Goal: Information Seeking & Learning: Learn about a topic

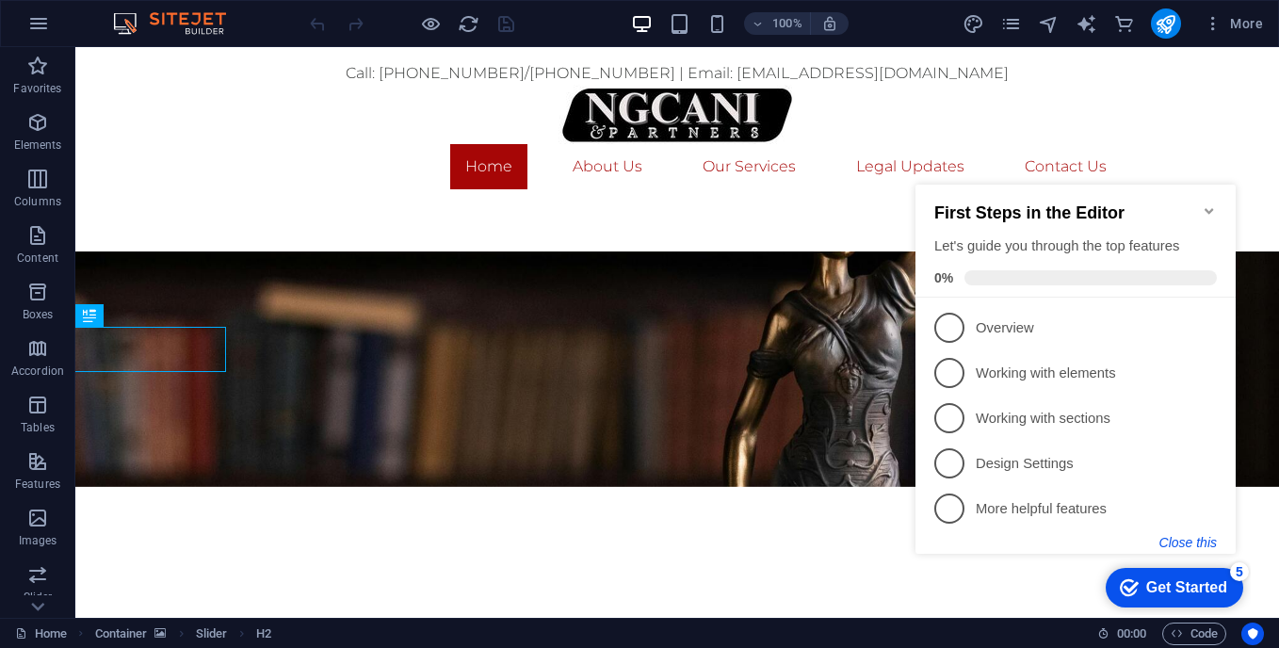
click at [1199, 537] on button "Close this" at bounding box center [1187, 542] width 57 height 15
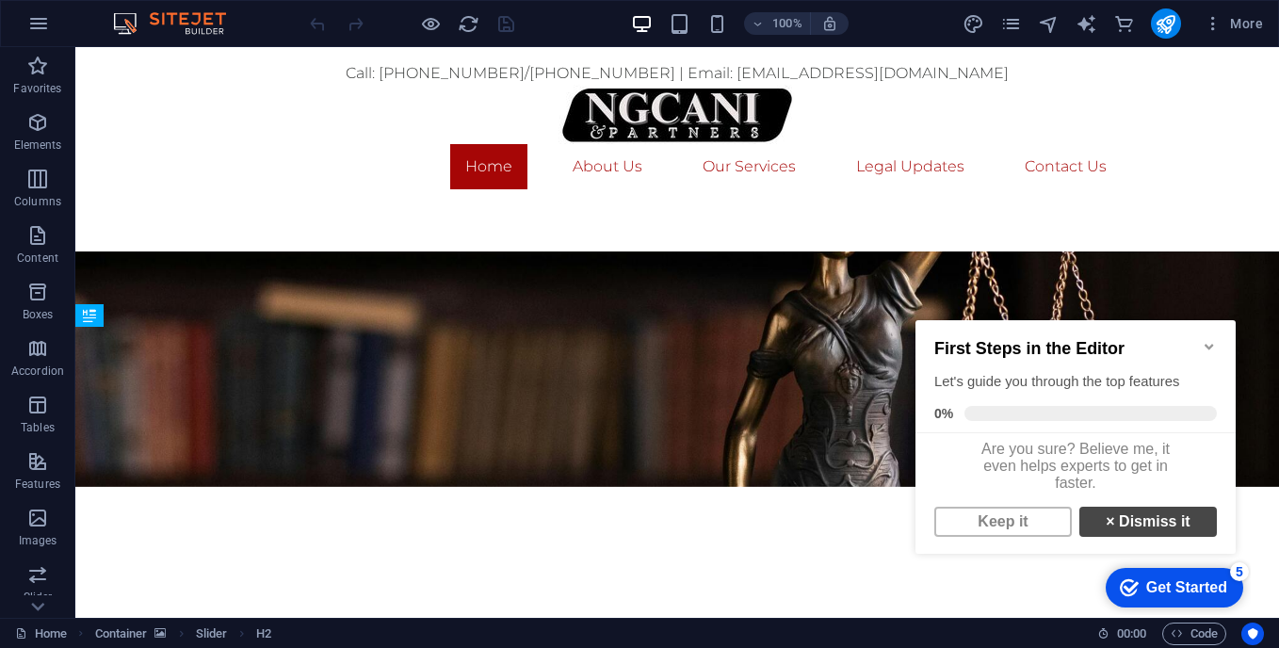
click at [1107, 537] on link "× Dismiss it" at bounding box center [1147, 522] width 137 height 30
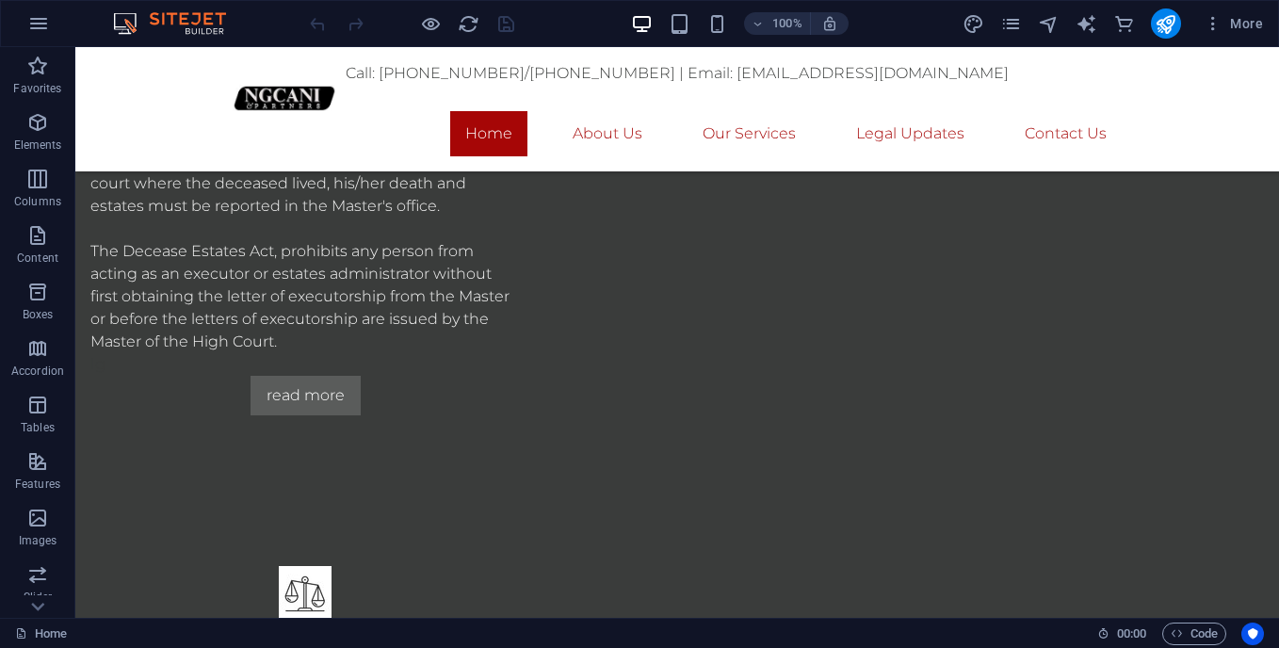
scroll to position [1769, 0]
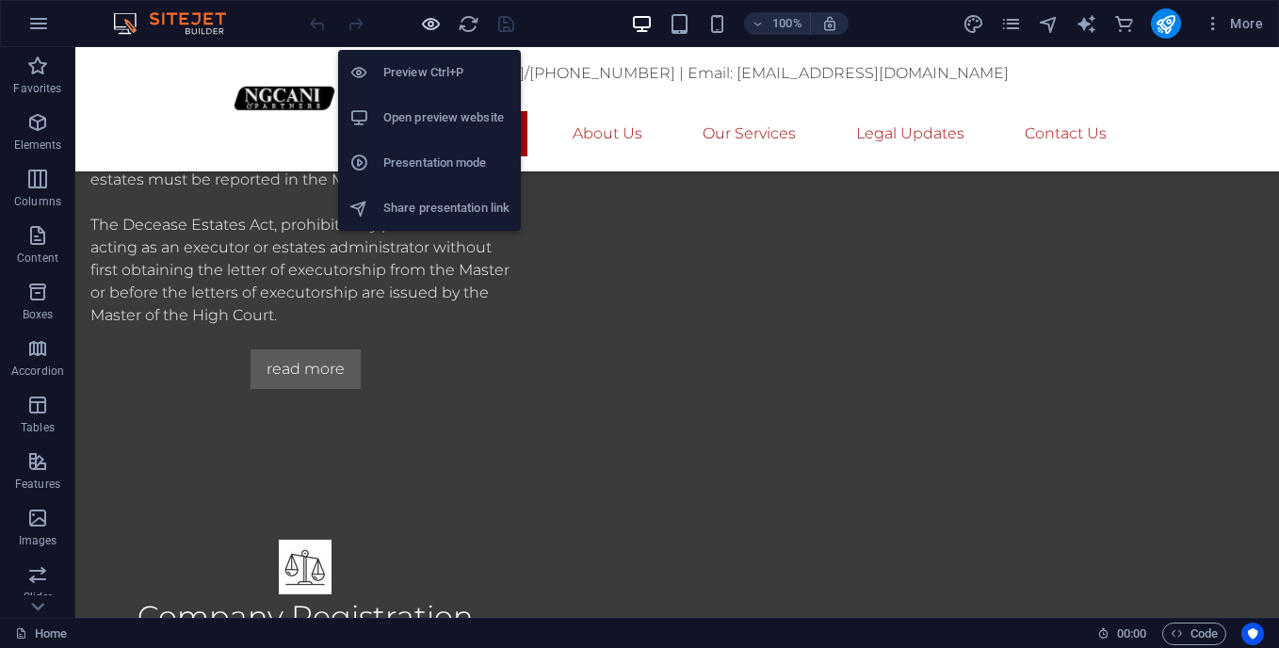
click at [429, 29] on icon "button" at bounding box center [431, 24] width 22 height 22
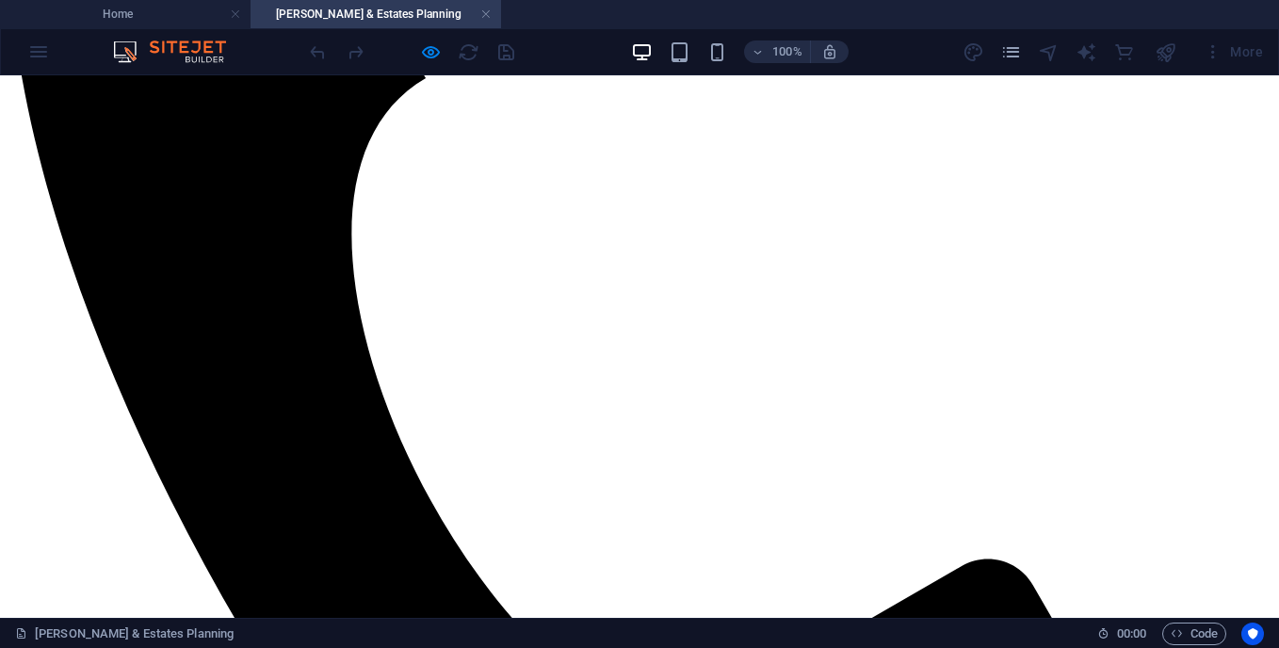
scroll to position [796, 0]
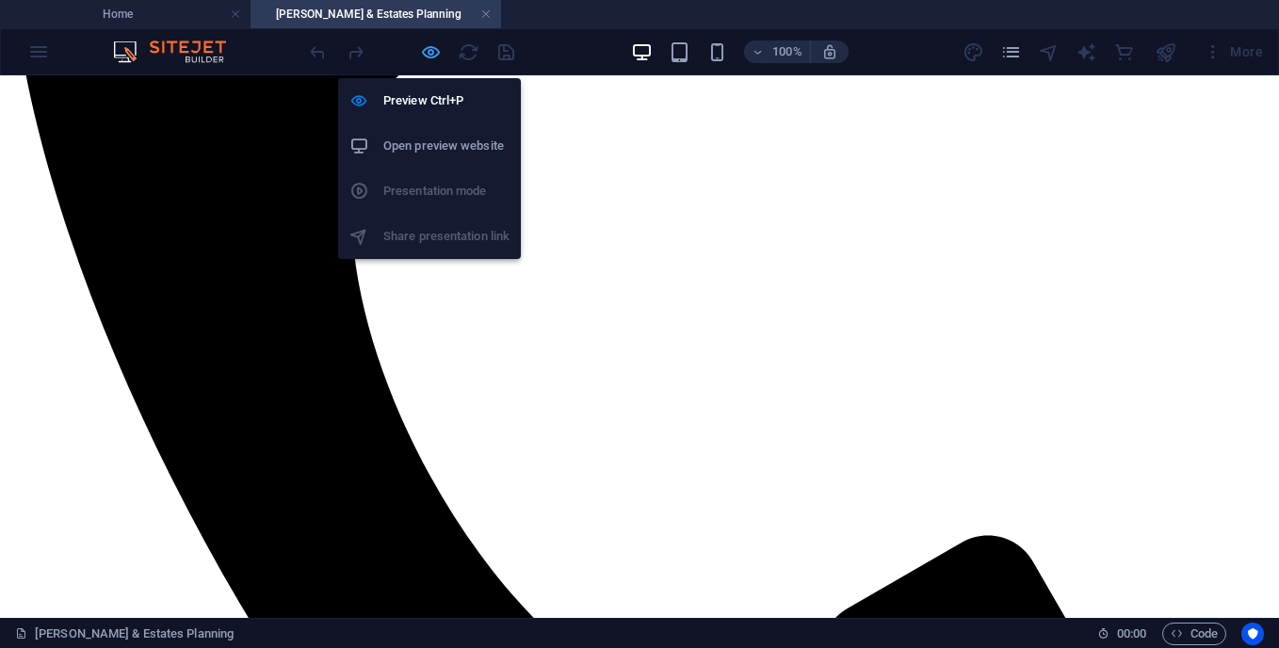
click at [427, 56] on icon "button" at bounding box center [431, 52] width 22 height 22
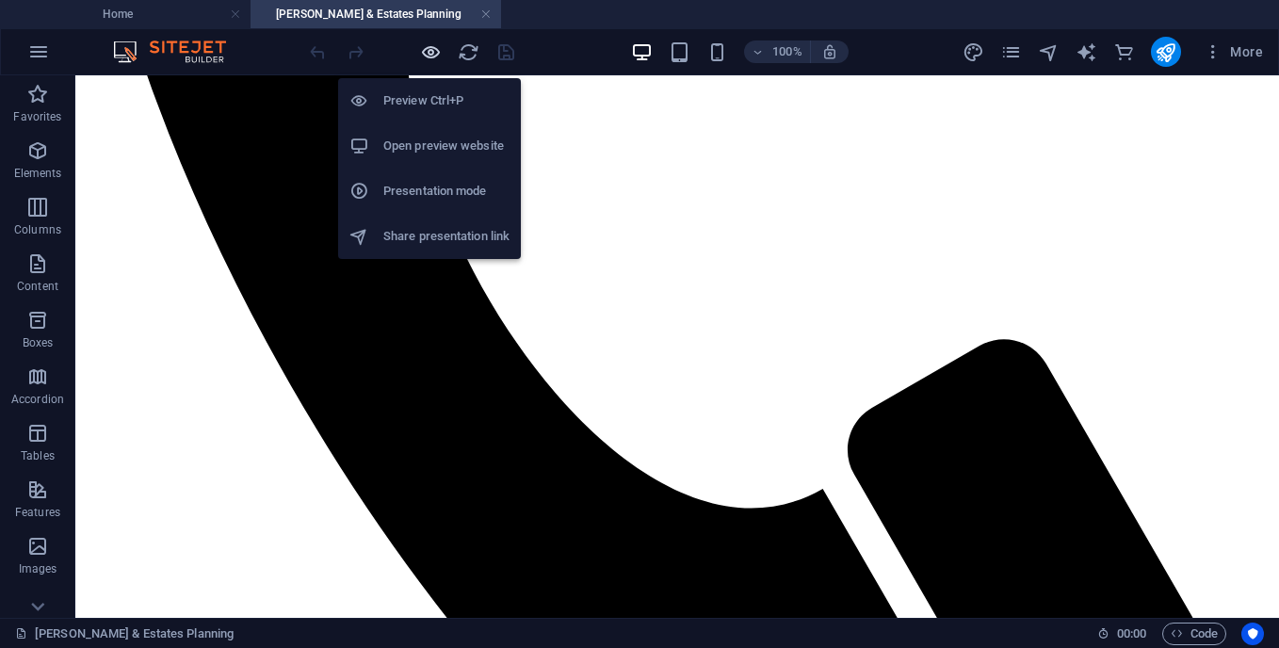
click at [427, 56] on icon "button" at bounding box center [431, 52] width 22 height 22
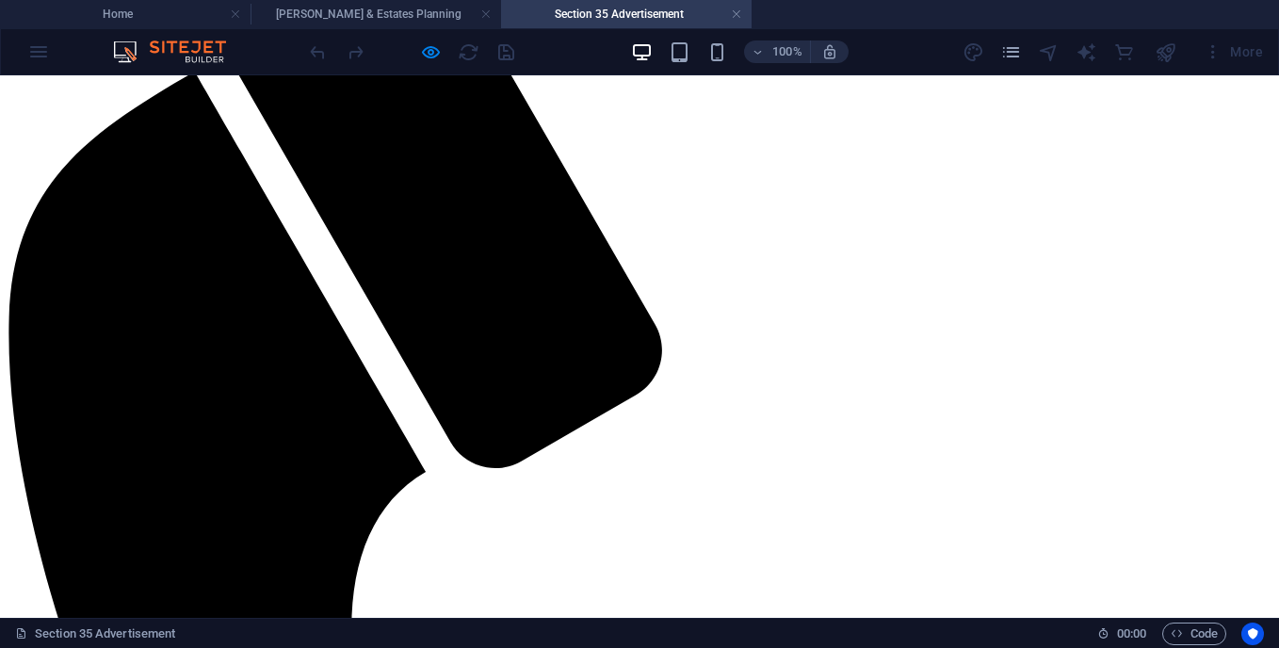
scroll to position [0, 0]
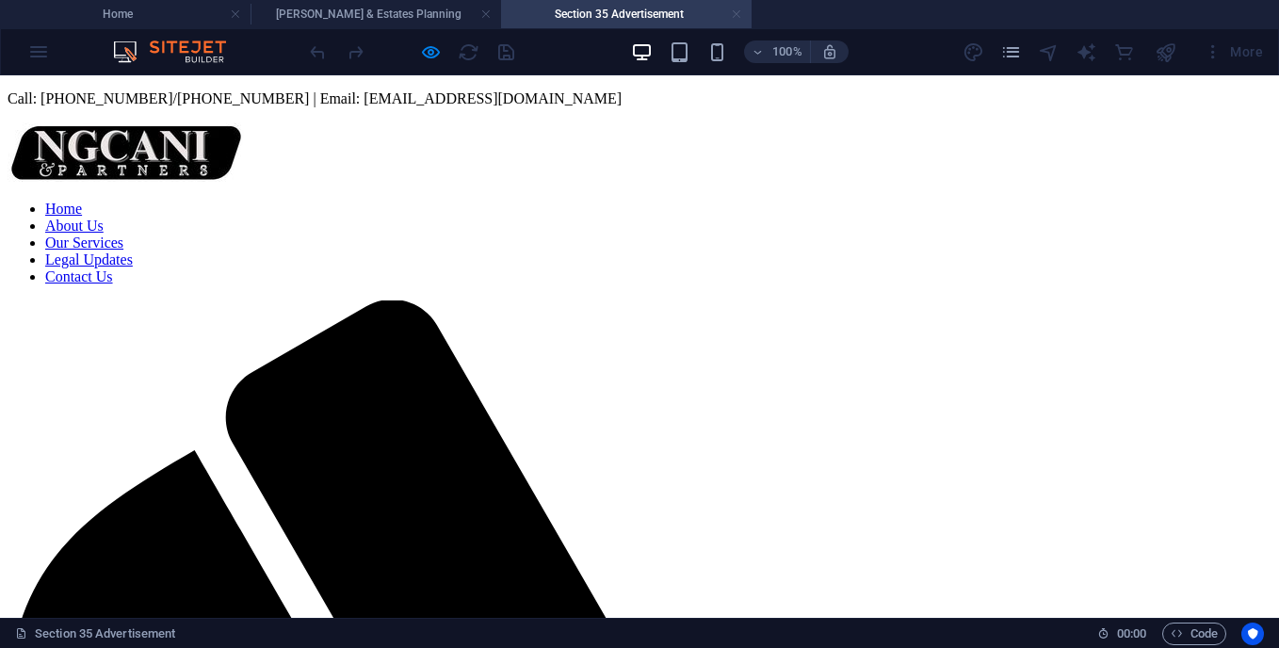
click at [734, 16] on link at bounding box center [736, 15] width 11 height 18
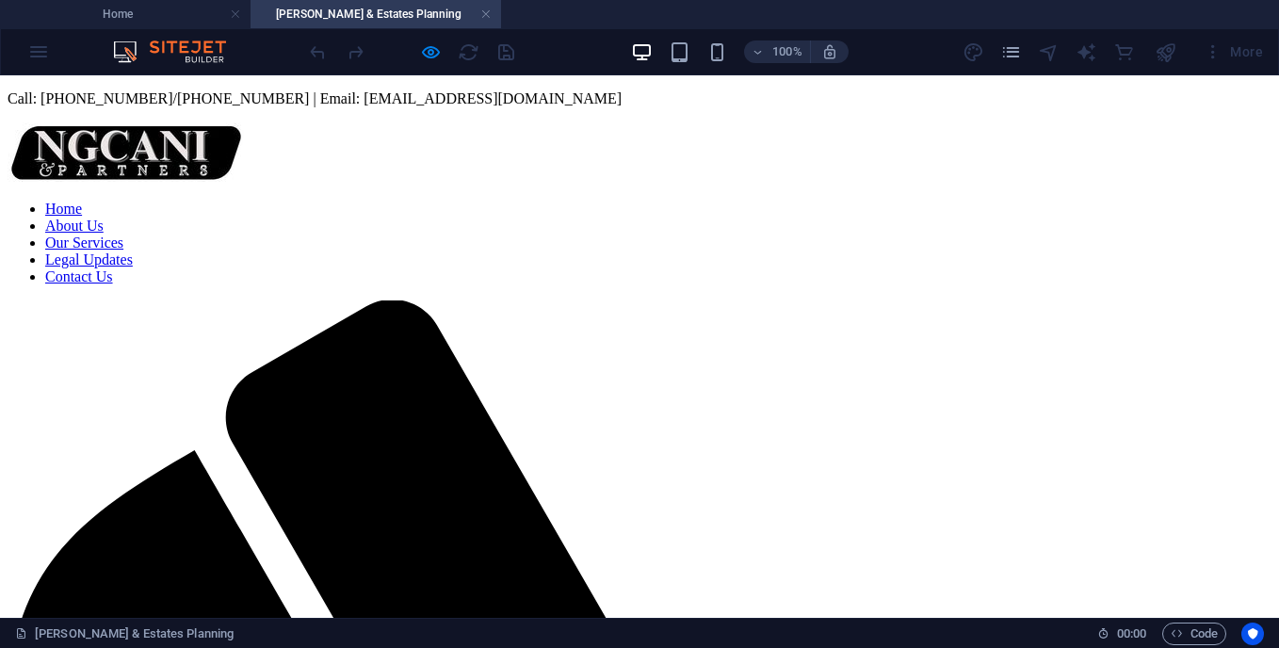
scroll to position [719, 0]
